Goal: Find specific page/section: Find specific page/section

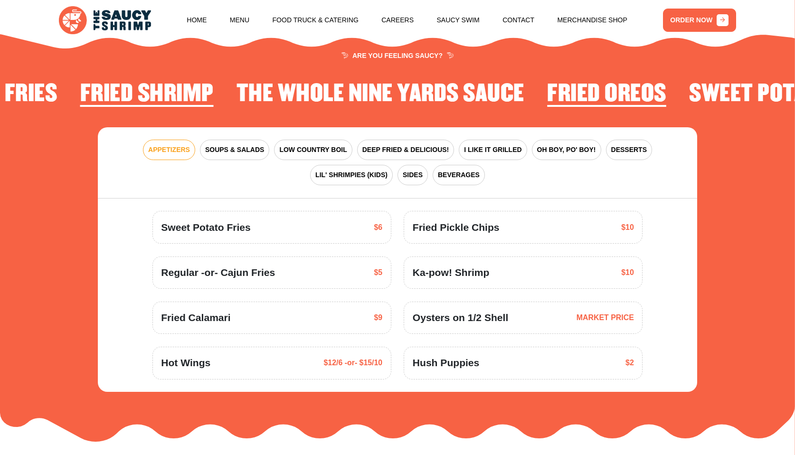
scroll to position [1089, 0]
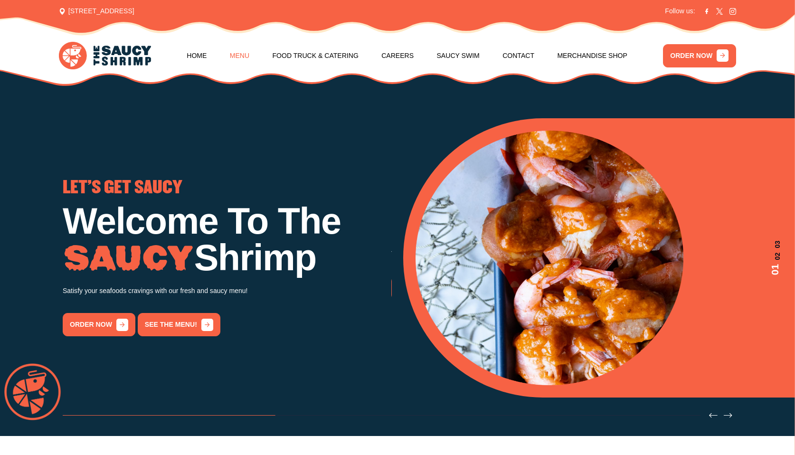
click at [249, 56] on link "Menu" at bounding box center [239, 56] width 19 height 36
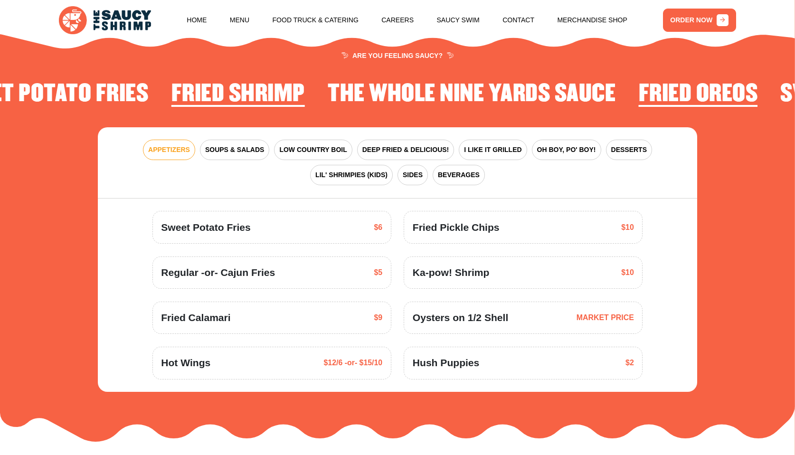
scroll to position [1244, 0]
